Goal: Information Seeking & Learning: Learn about a topic

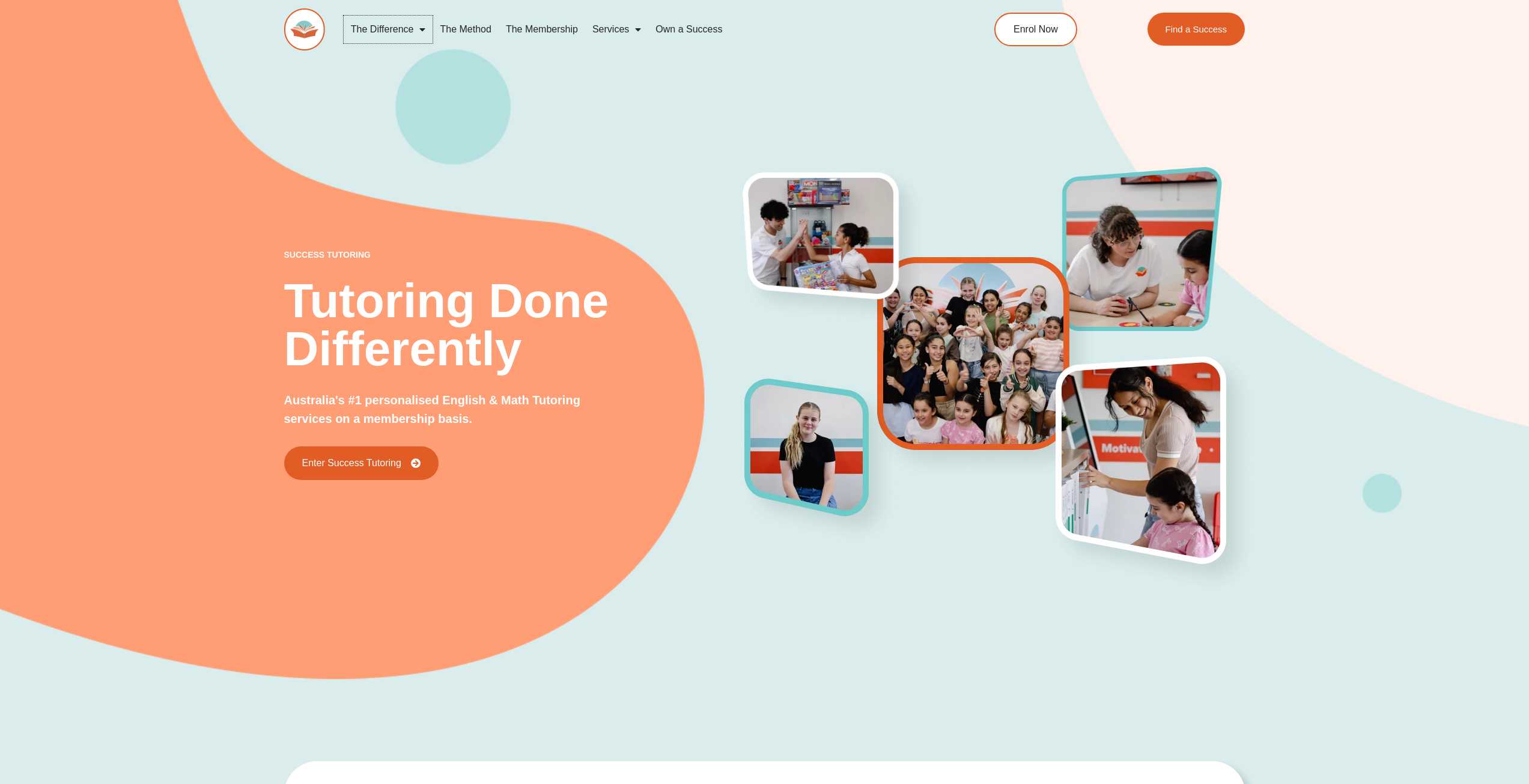
click at [390, 29] on link "The Difference" at bounding box center [389, 29] width 90 height 27
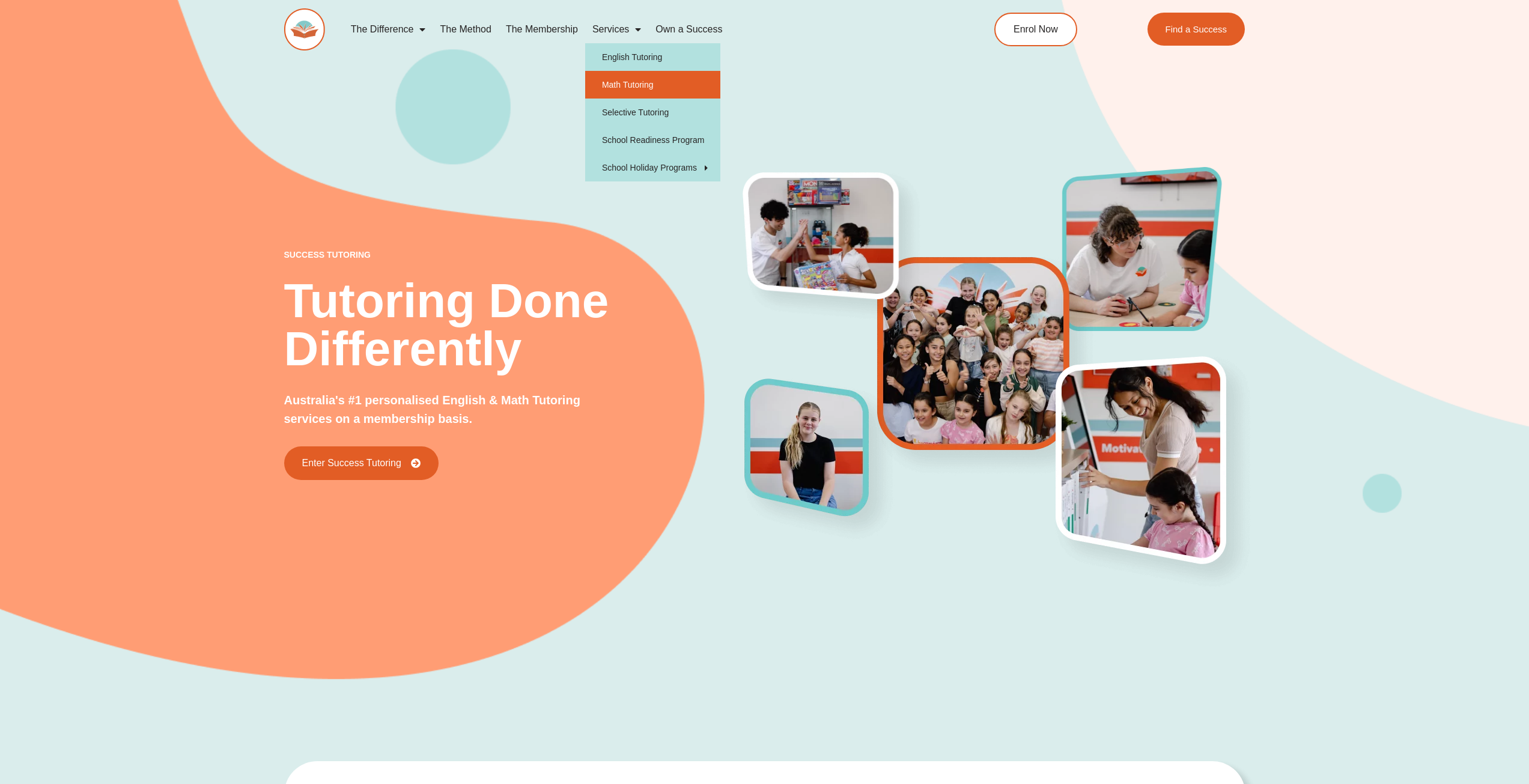
click at [676, 81] on link "Math Tutoring" at bounding box center [653, 85] width 135 height 27
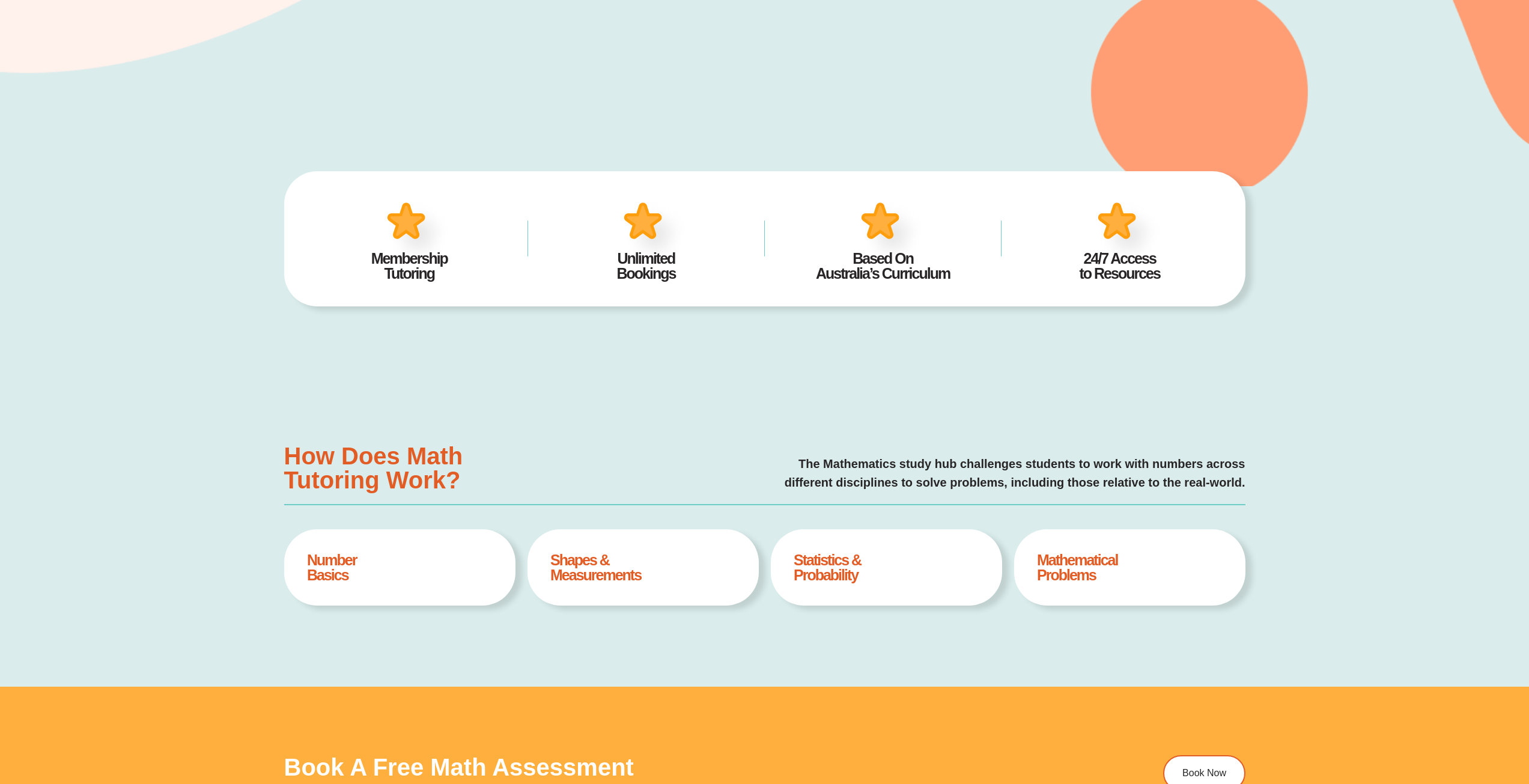
type input "*"
click at [838, 575] on h4 "Statistics & Probability" at bounding box center [886, 568] width 185 height 30
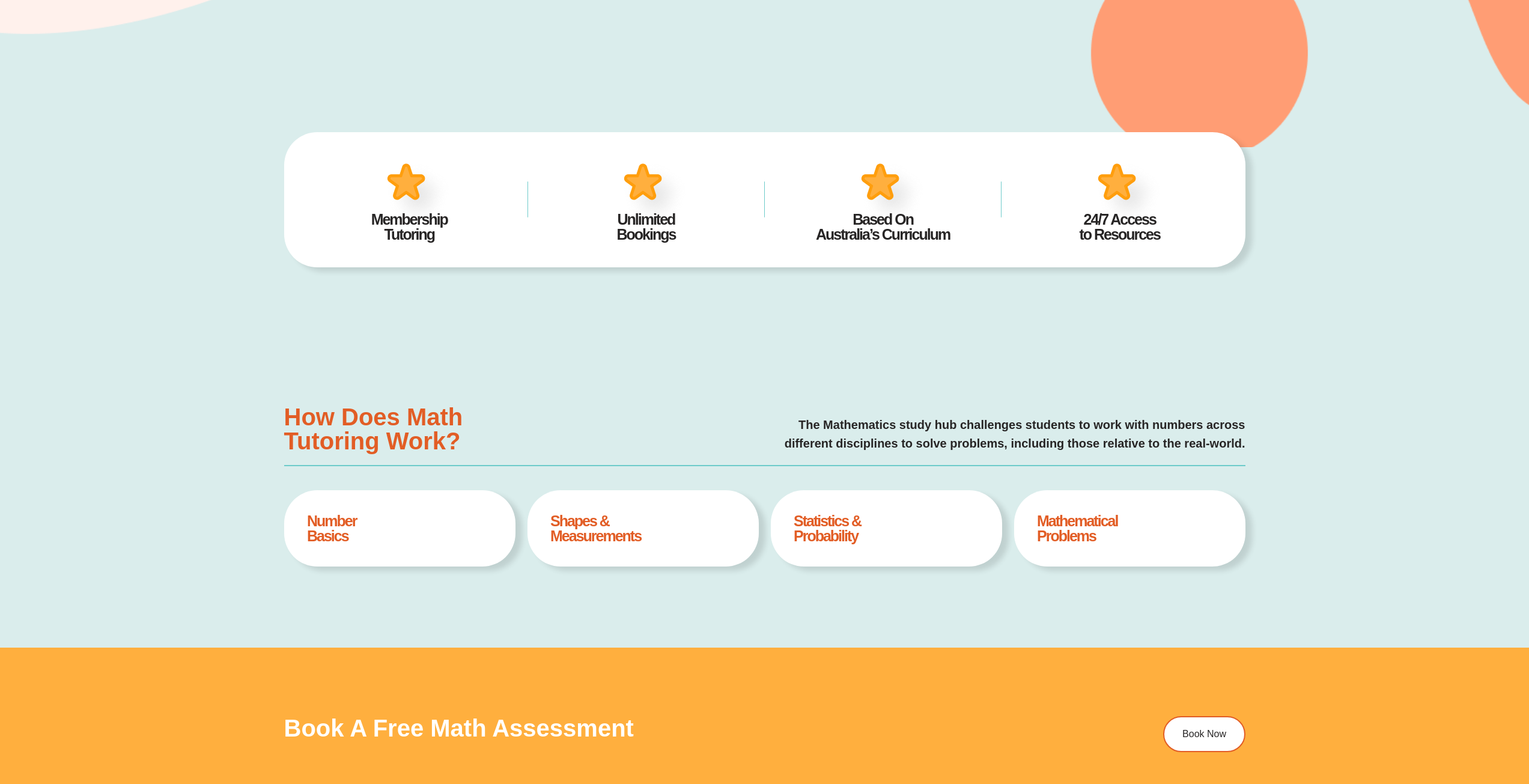
scroll to position [420, 0]
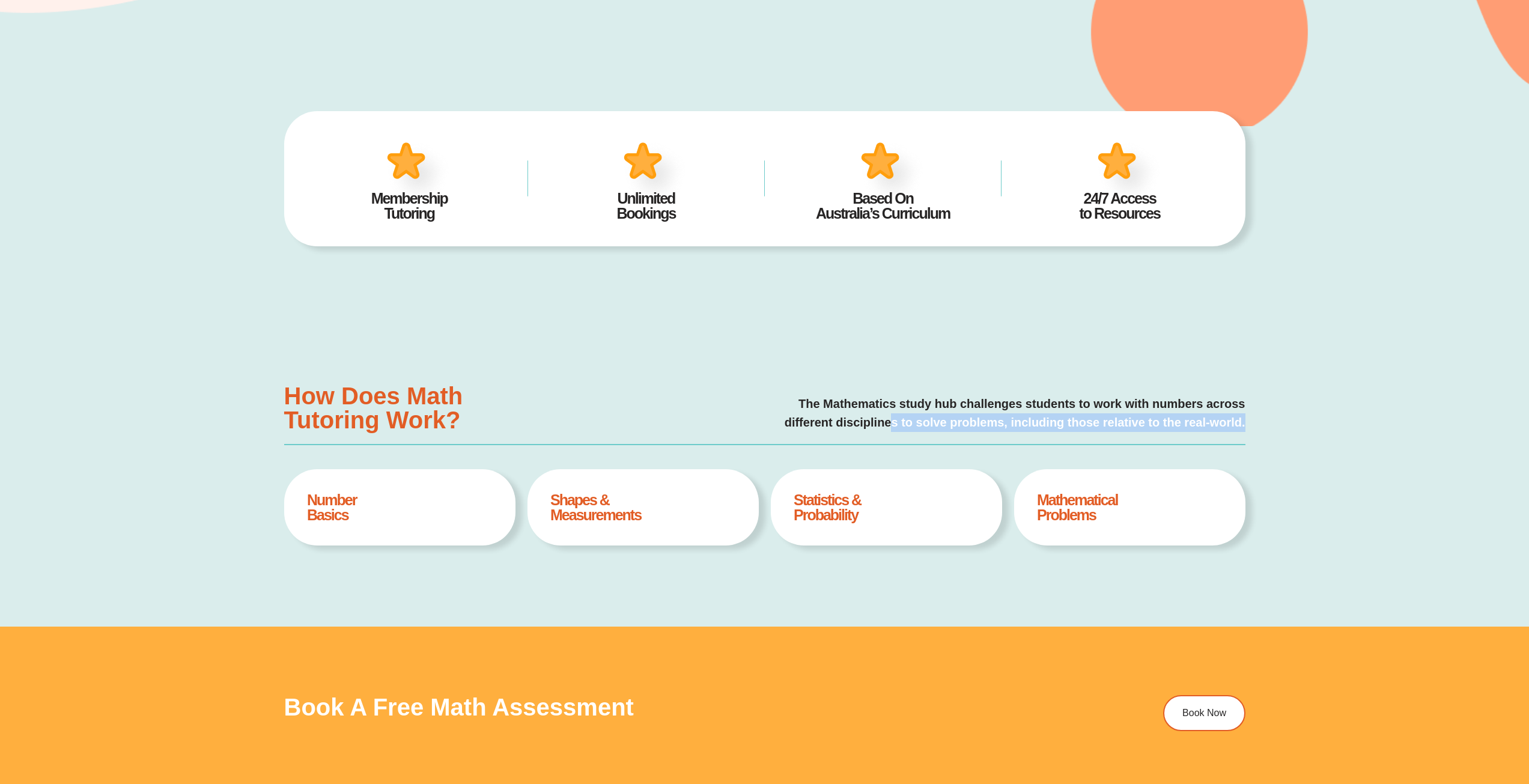
drag, startPoint x: 888, startPoint y: 427, endPoint x: 973, endPoint y: 456, distance: 89.8
click at [977, 451] on div "How Does Math Tutoring Work? The Mathematics study hub challenges students to w…" at bounding box center [765, 471] width 962 height 311
click at [919, 524] on div "Statistics & Probability Book A Free Assesment" at bounding box center [886, 507] width 231 height 77
drag, startPoint x: 918, startPoint y: 525, endPoint x: 831, endPoint y: 514, distance: 87.7
click at [916, 525] on div "Statistics & Probability Book A Free Assesment" at bounding box center [886, 507] width 231 height 77
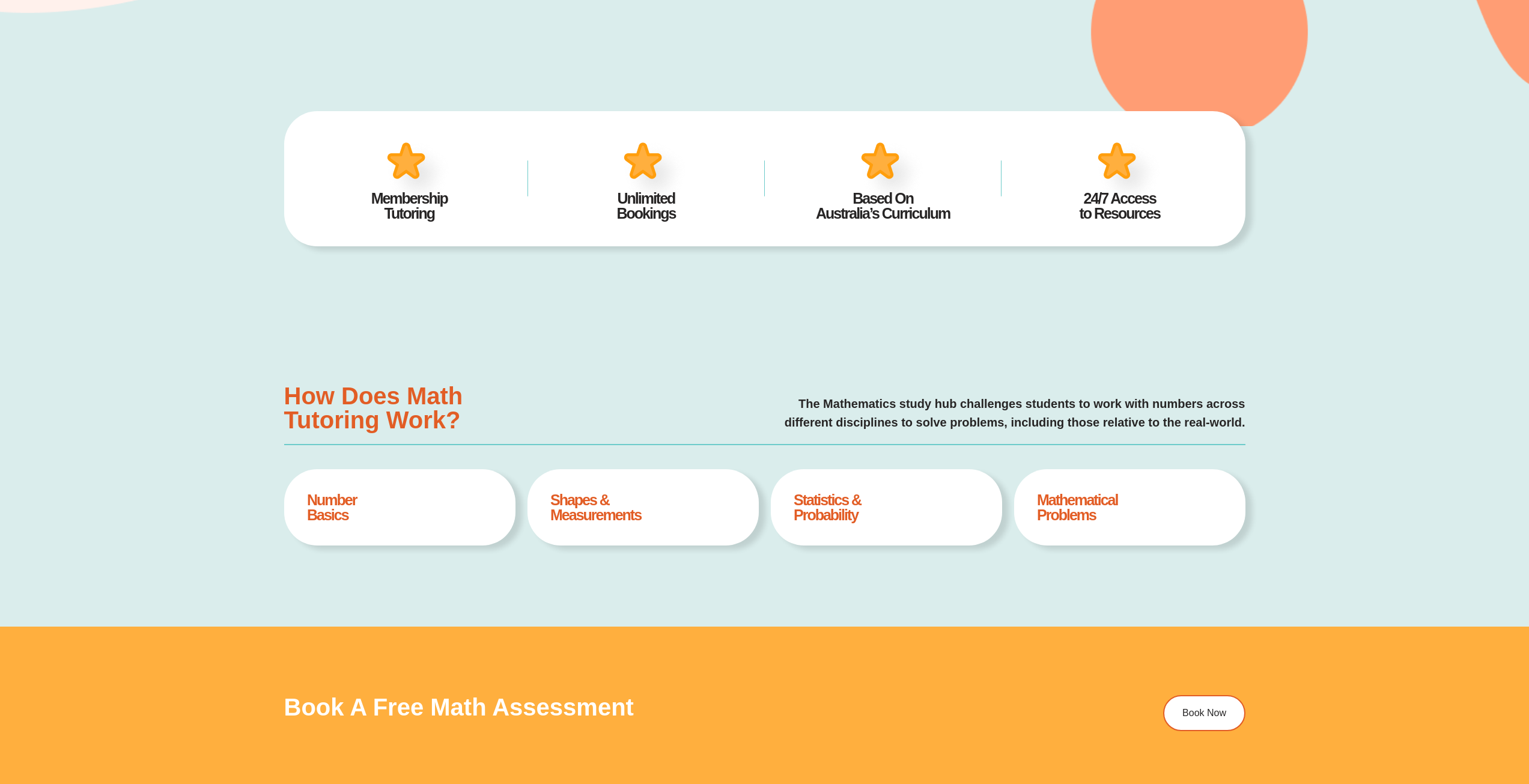
click at [831, 514] on h4 "Statistics & Probability" at bounding box center [886, 508] width 185 height 30
click at [831, 514] on h4 "Statistics & Probability" at bounding box center [886, 508] width 185 height 30
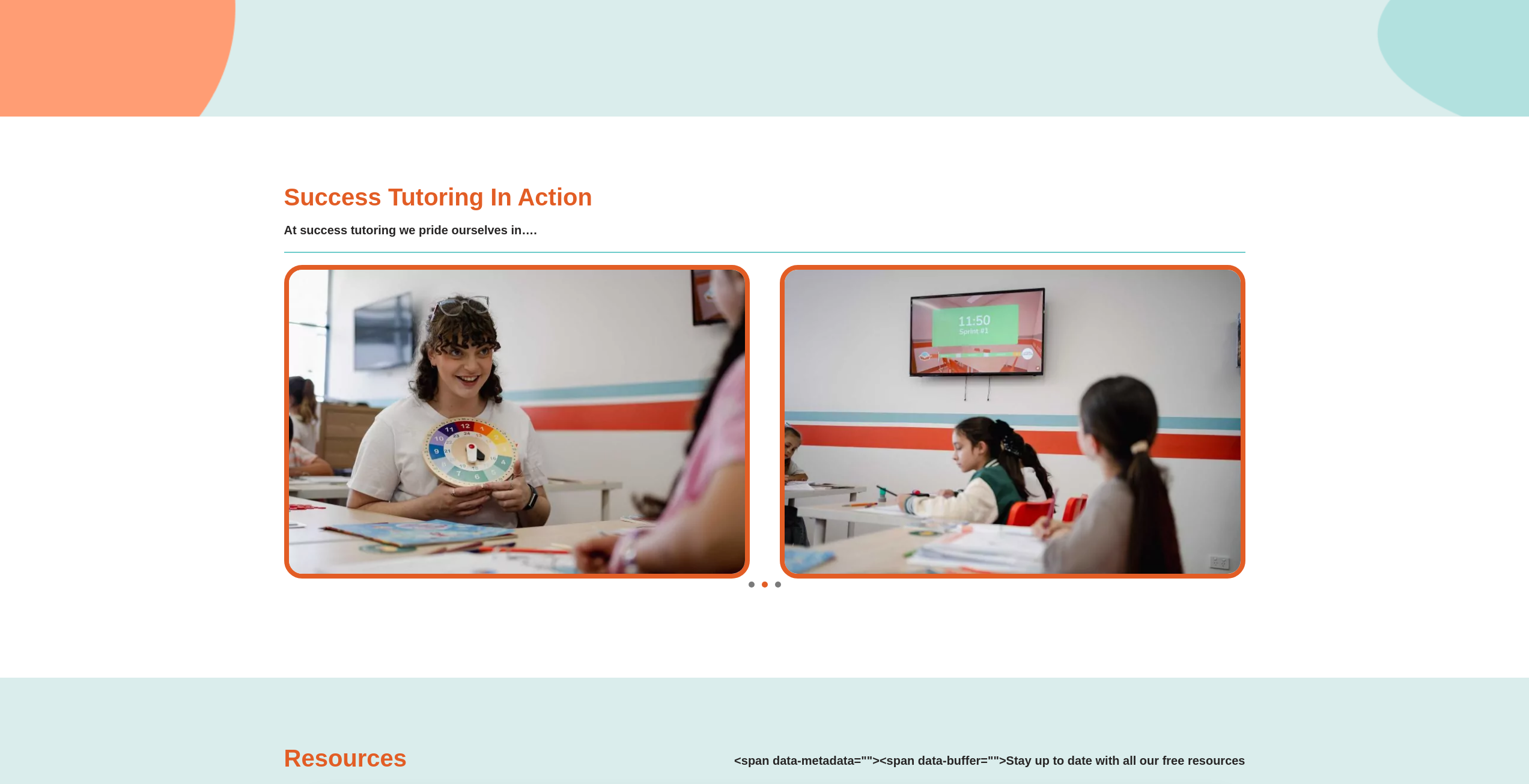
scroll to position [2523, 0]
